Goal: Ask a question

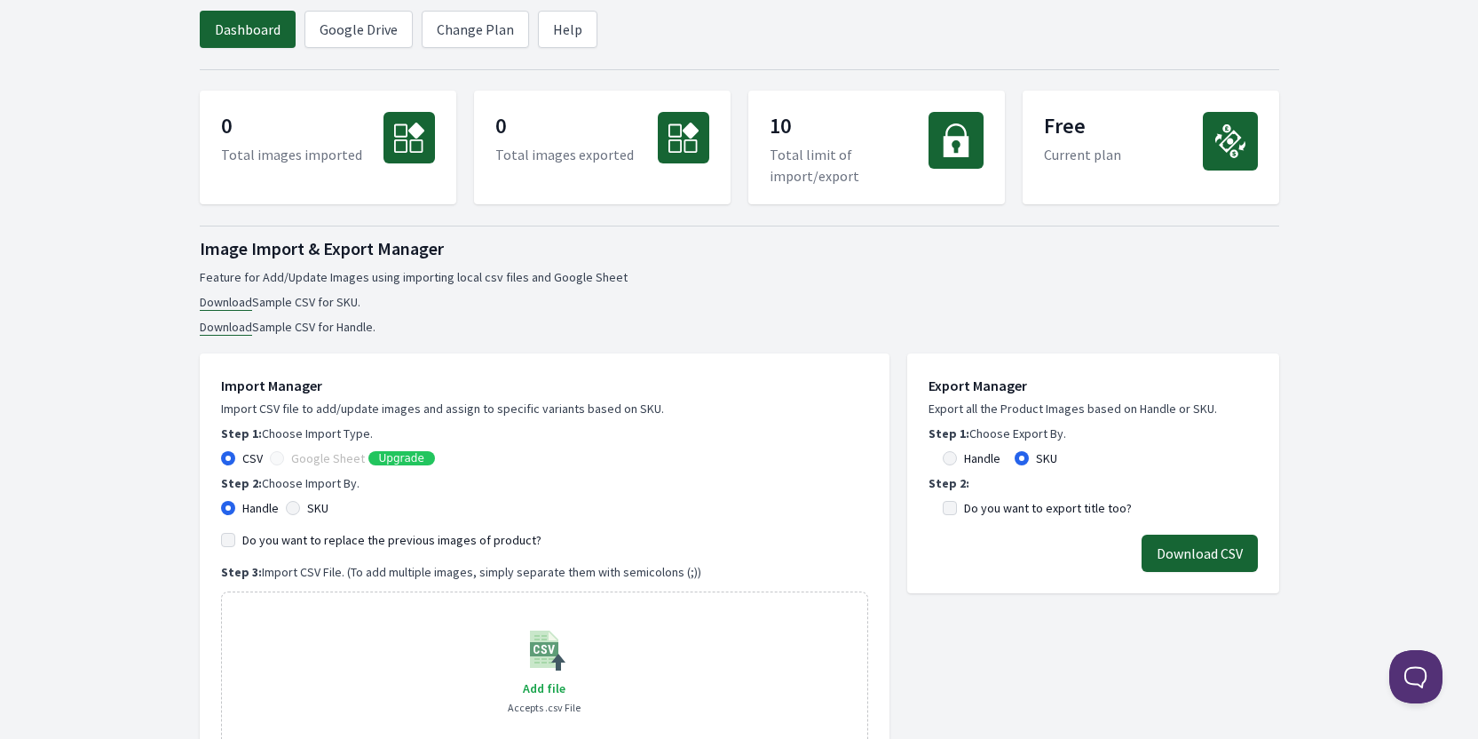
click at [227, 303] on link "Download" at bounding box center [226, 302] width 52 height 17
click at [1182, 555] on button "Download CSV" at bounding box center [1200, 552] width 116 height 37
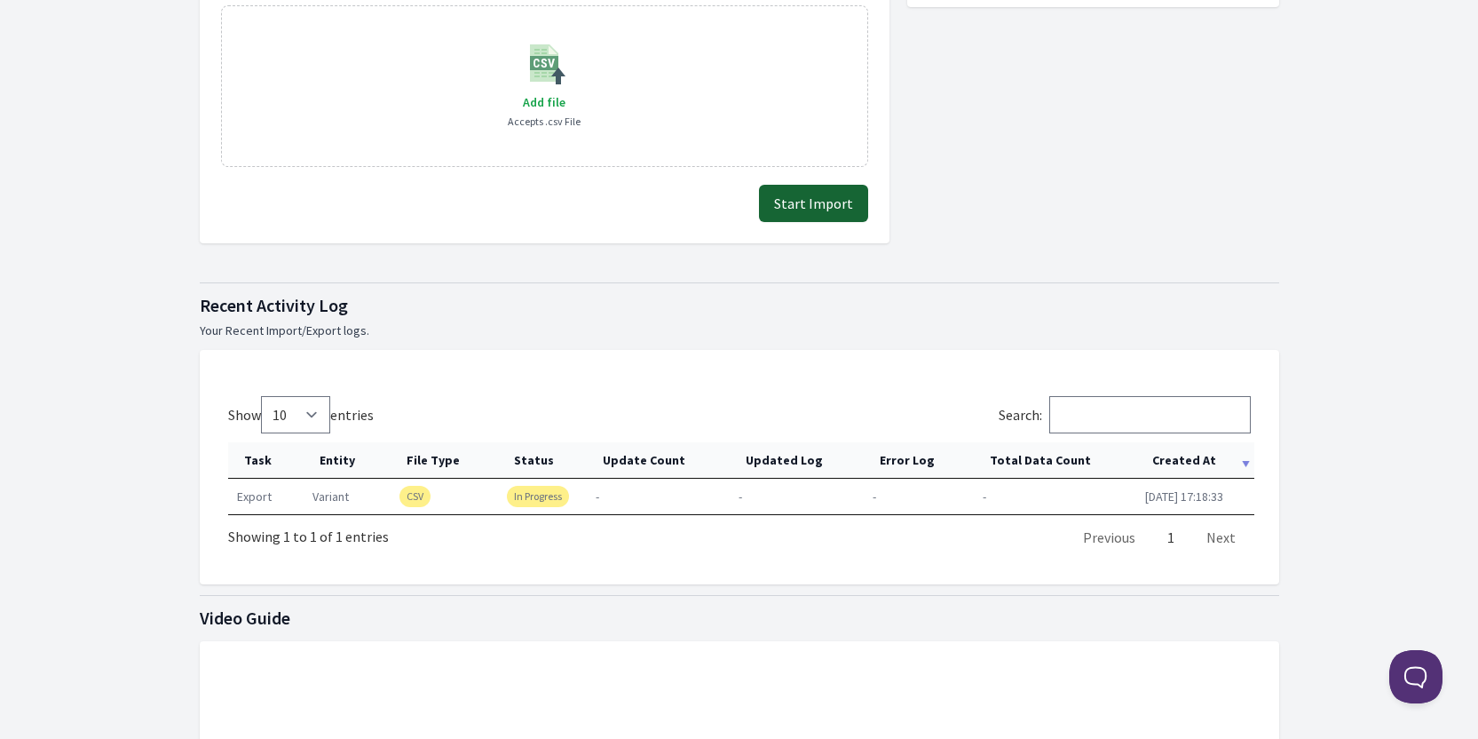
scroll to position [710, 0]
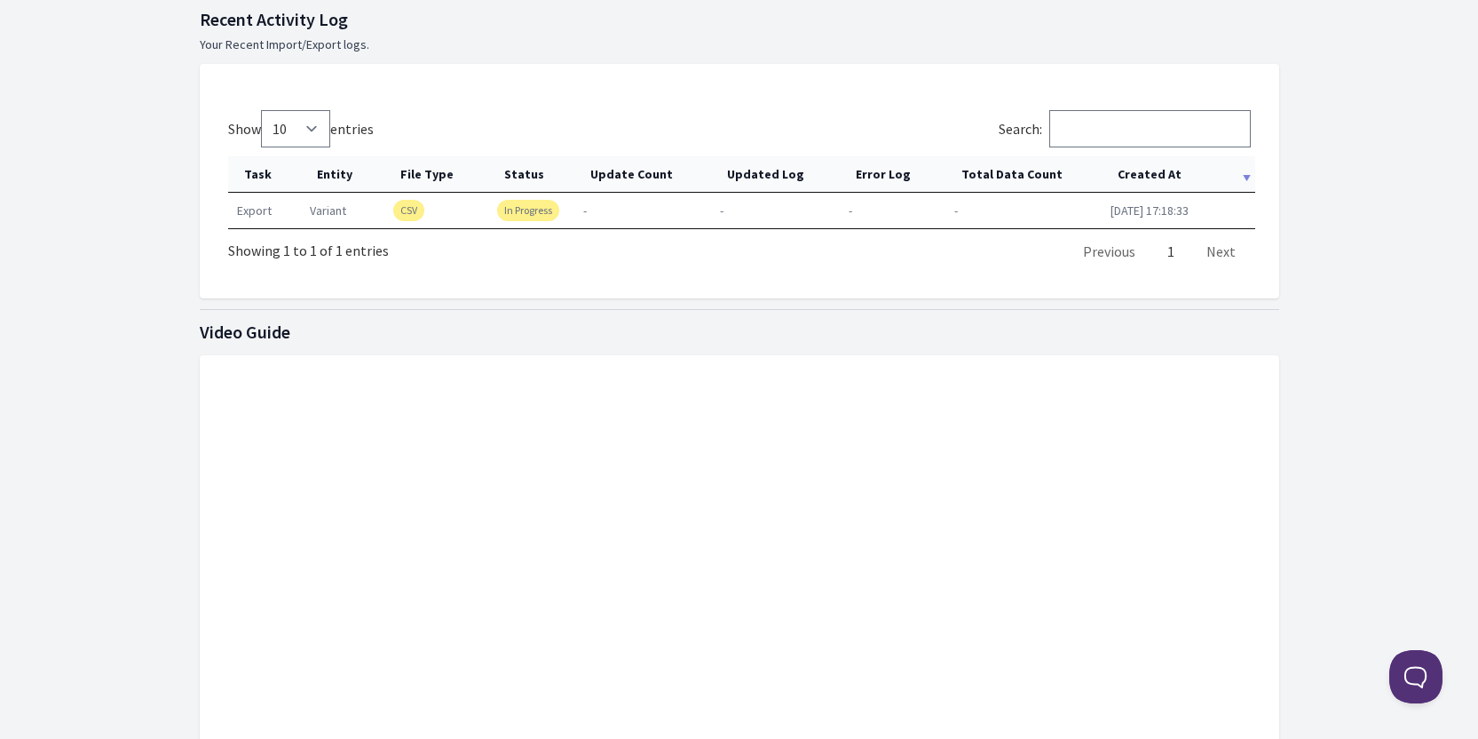
scroll to position [1122, 0]
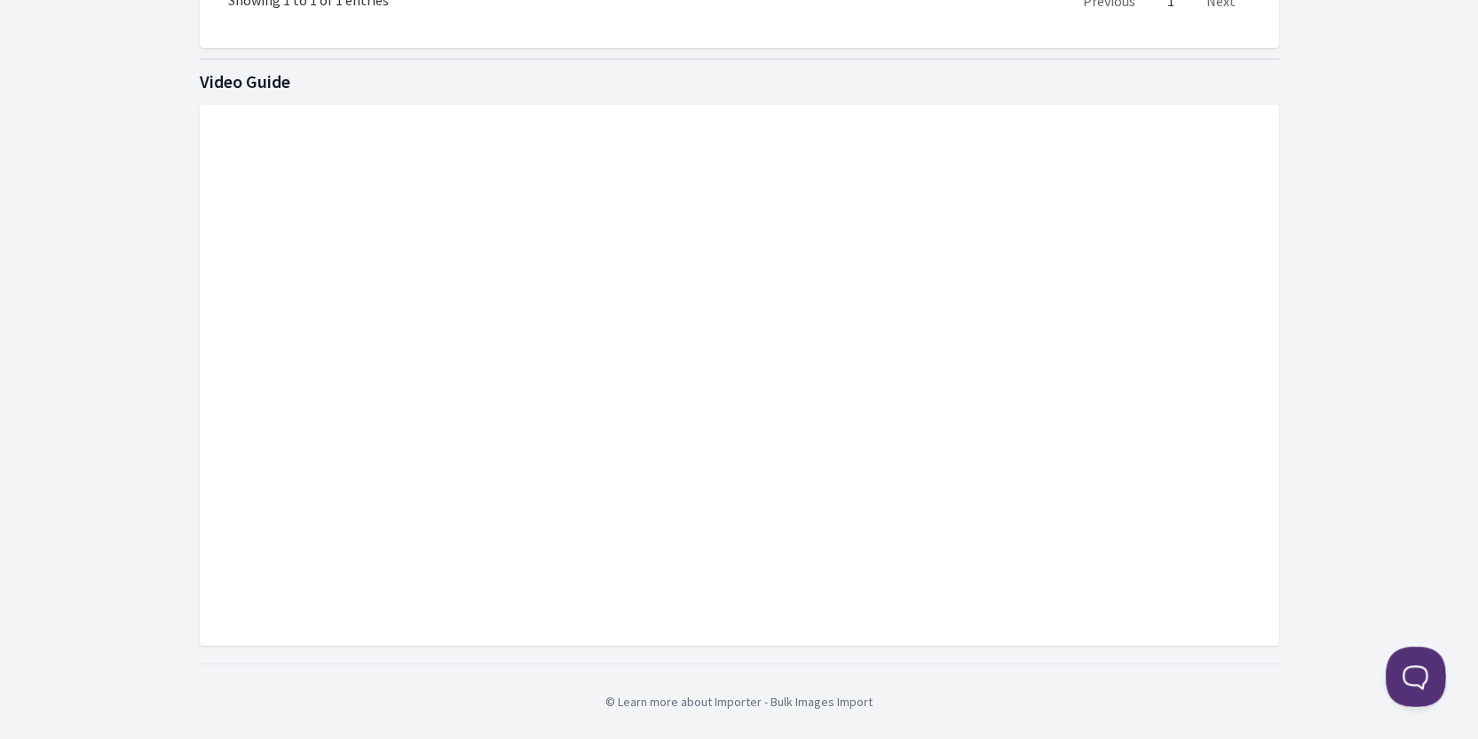
click at [1411, 684] on button at bounding box center [1412, 672] width 53 height 53
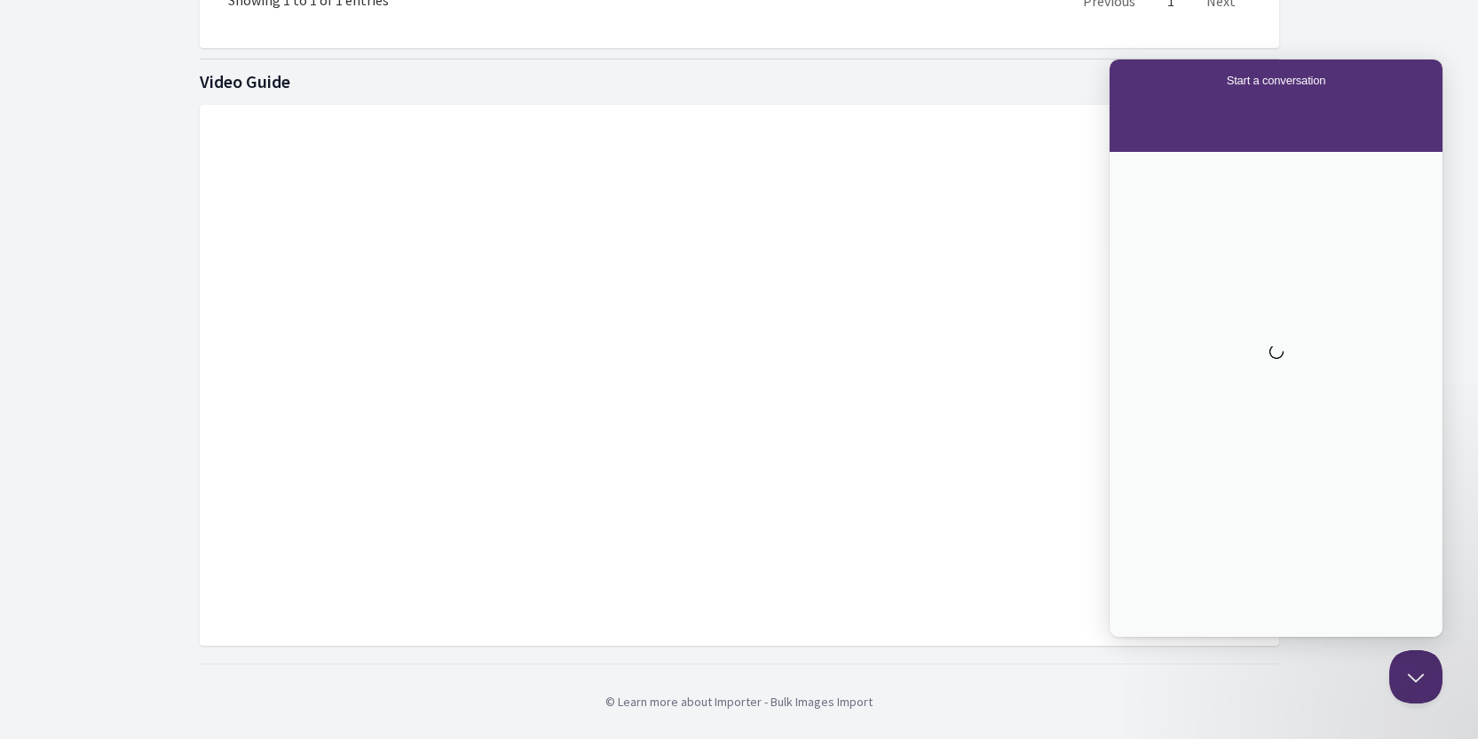
scroll to position [0, 0]
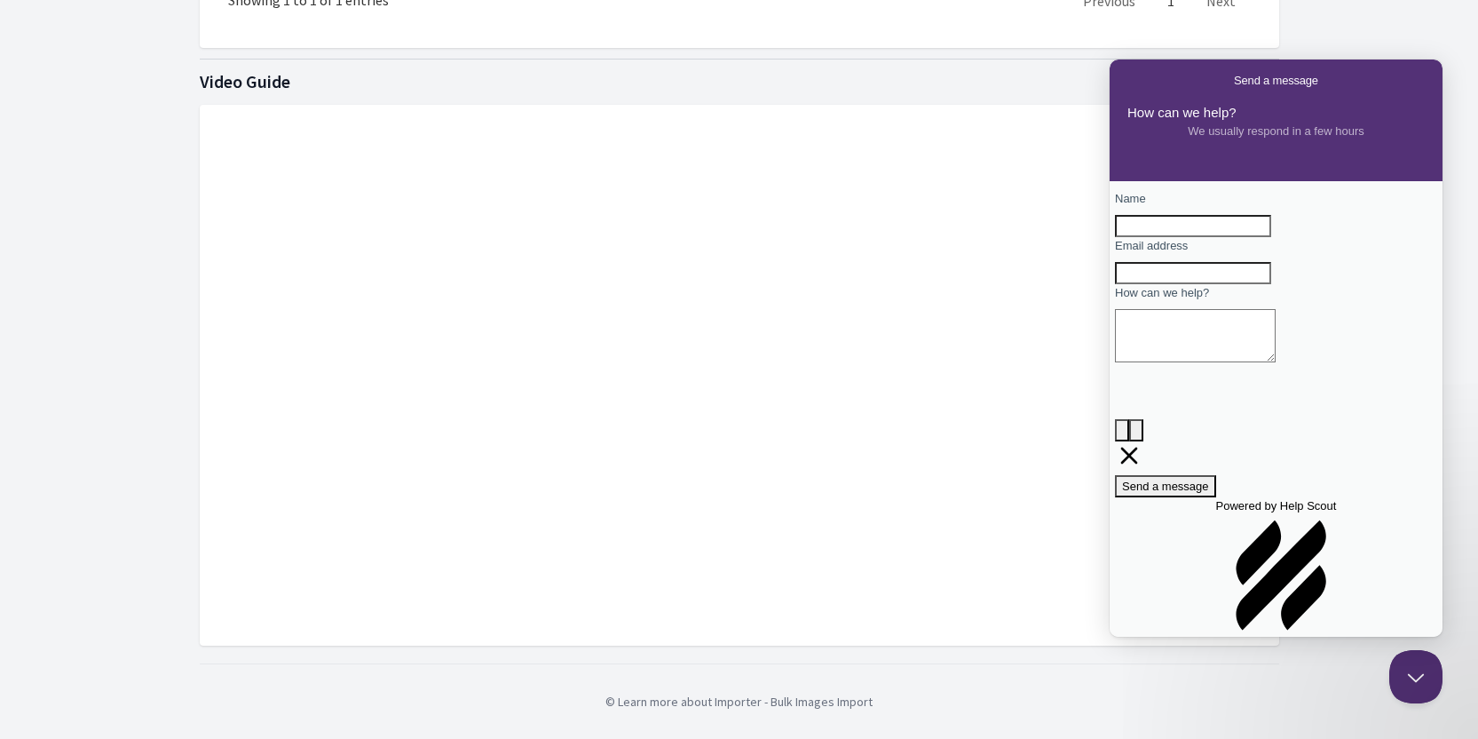
click at [1146, 205] on span "Name" at bounding box center [1130, 198] width 31 height 13
click at [1155, 215] on input "Name" at bounding box center [1193, 226] width 156 height 23
click at [1169, 226] on input "Name" at bounding box center [1193, 226] width 156 height 23
click at [1204, 238] on input "Name" at bounding box center [1193, 226] width 156 height 23
type input "sol guttman"
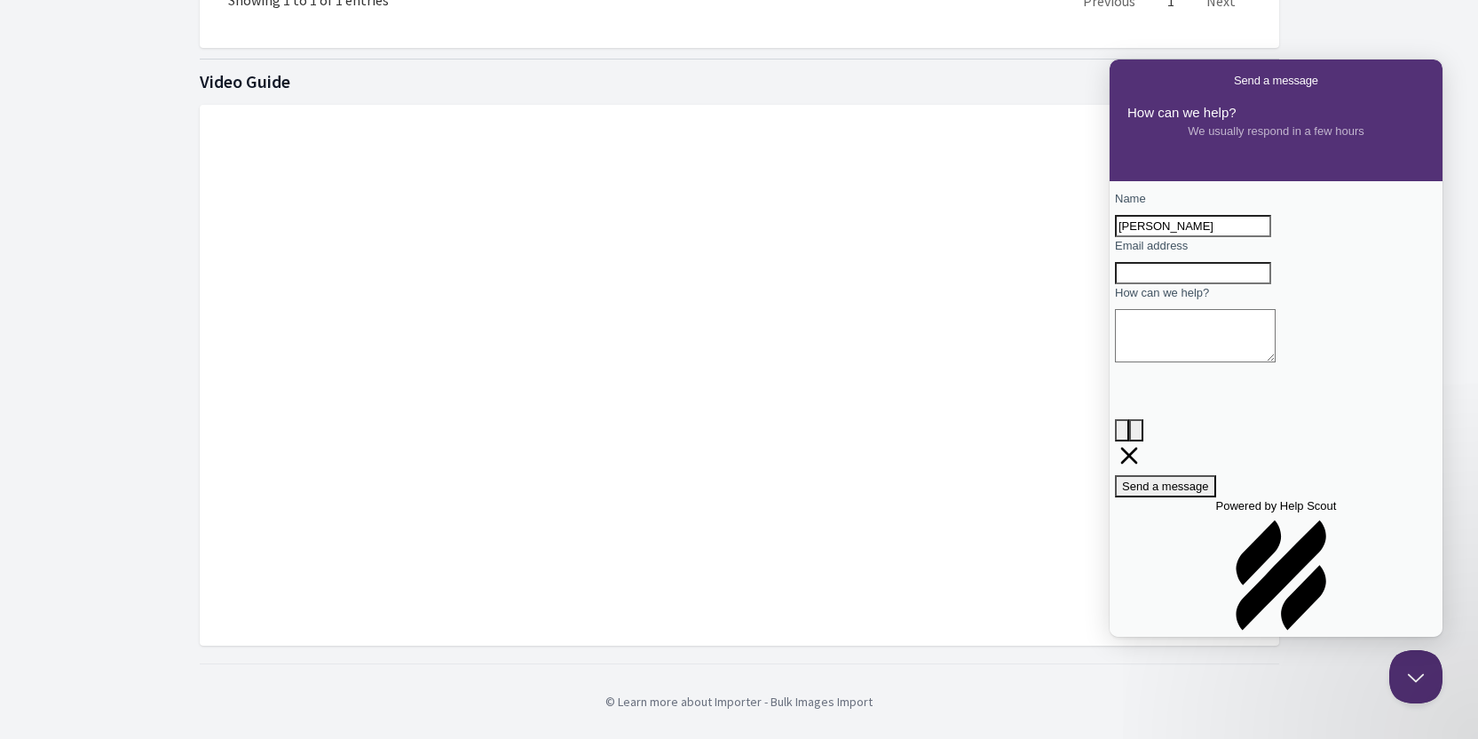
click at [1197, 285] on input "Email address" at bounding box center [1193, 273] width 156 height 23
type input "sol@weblew.com"
click at [1190, 362] on textarea "How can we help?" at bounding box center [1195, 335] width 161 height 53
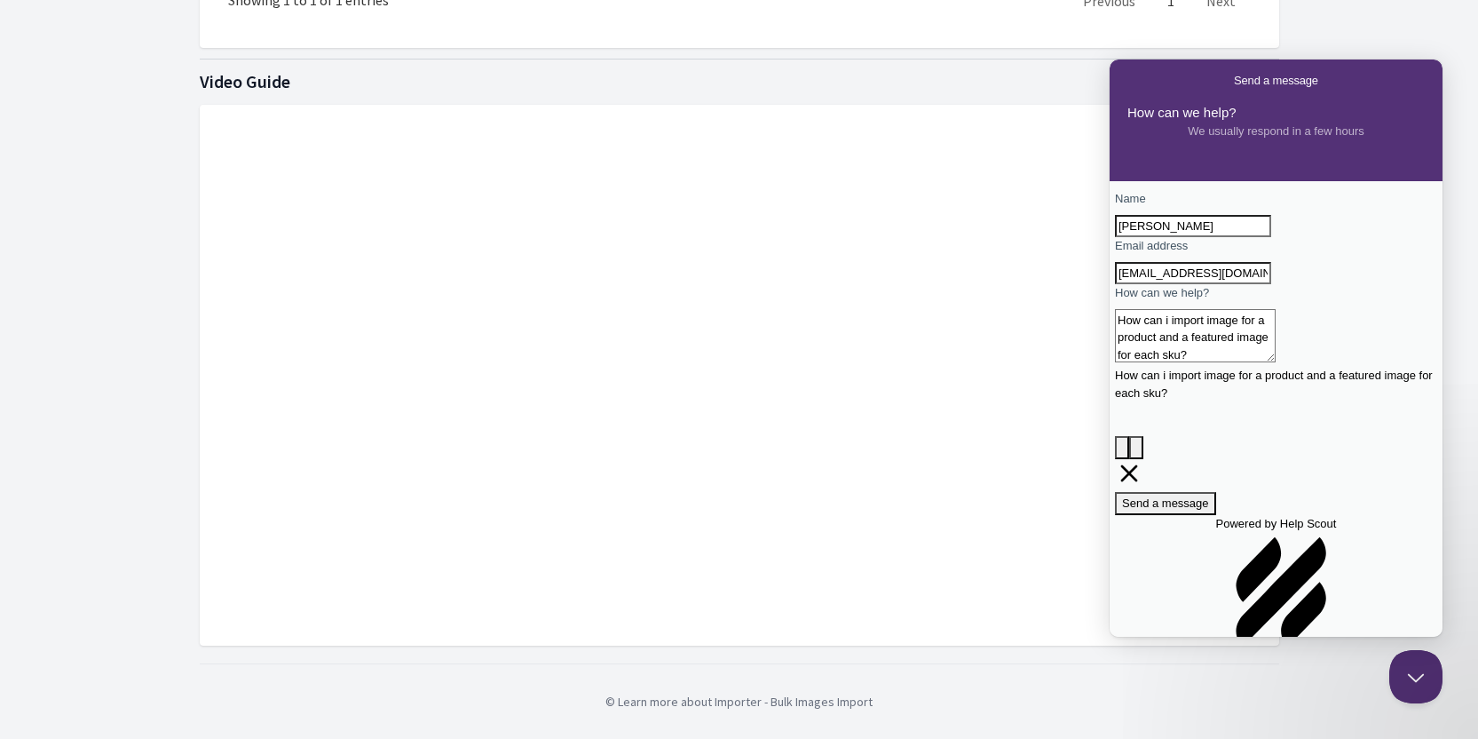
type textarea "How can i import image for a product and a featured image for each sku?"
click at [1198, 496] on span "Send a message" at bounding box center [1165, 502] width 87 height 13
